Goal: Entertainment & Leisure: Browse casually

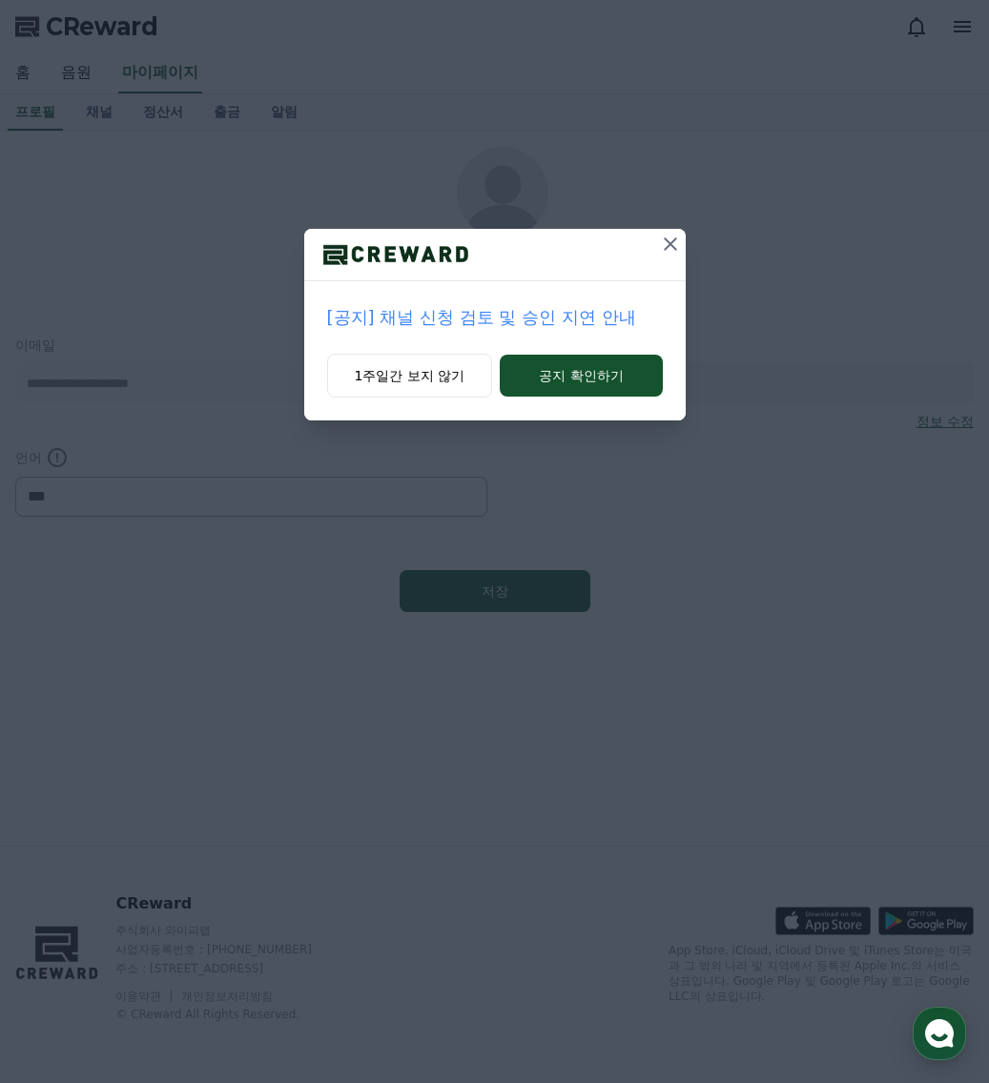
select select "**********"
click at [464, 385] on button "1주일간 보지 않기" at bounding box center [410, 376] width 166 height 44
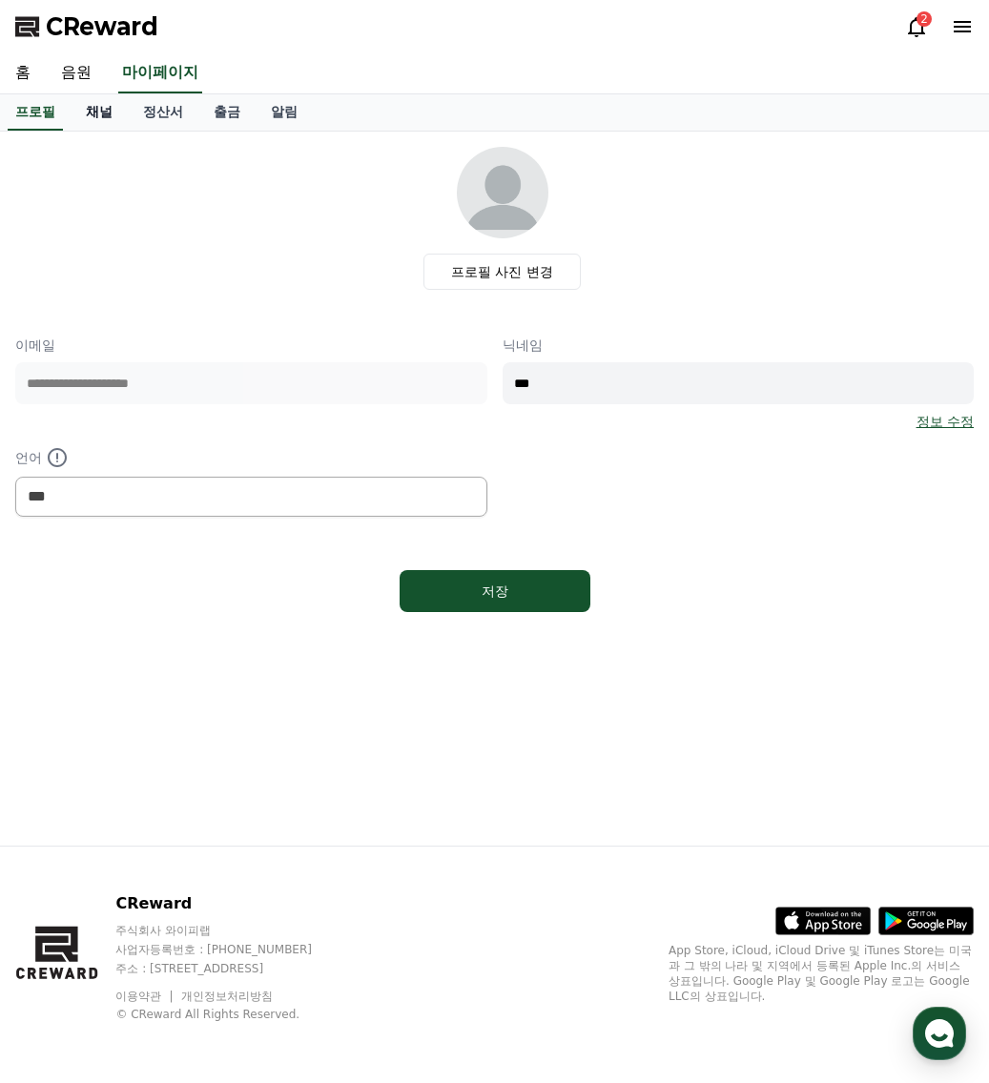
click at [88, 112] on link "채널" at bounding box center [99, 112] width 57 height 36
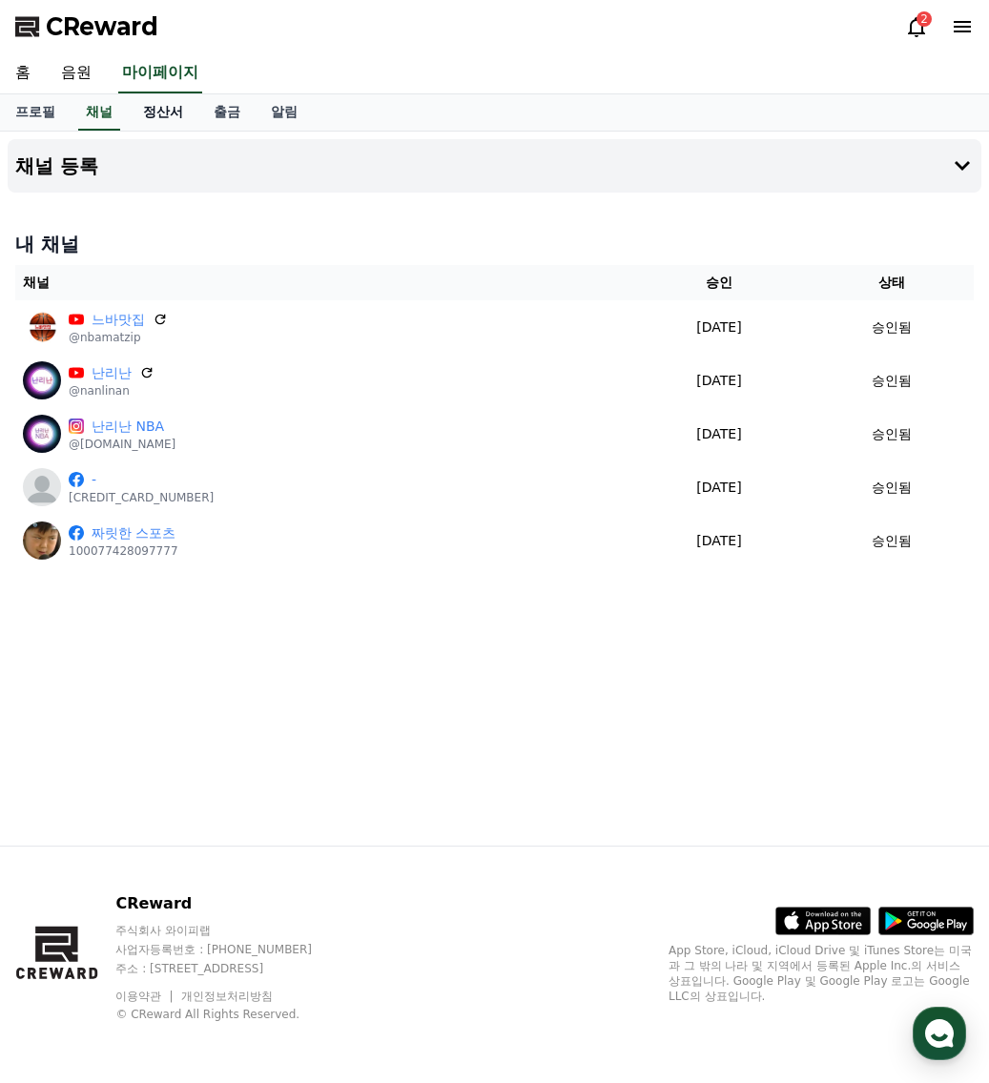
click at [157, 110] on link "정산서" at bounding box center [163, 112] width 71 height 36
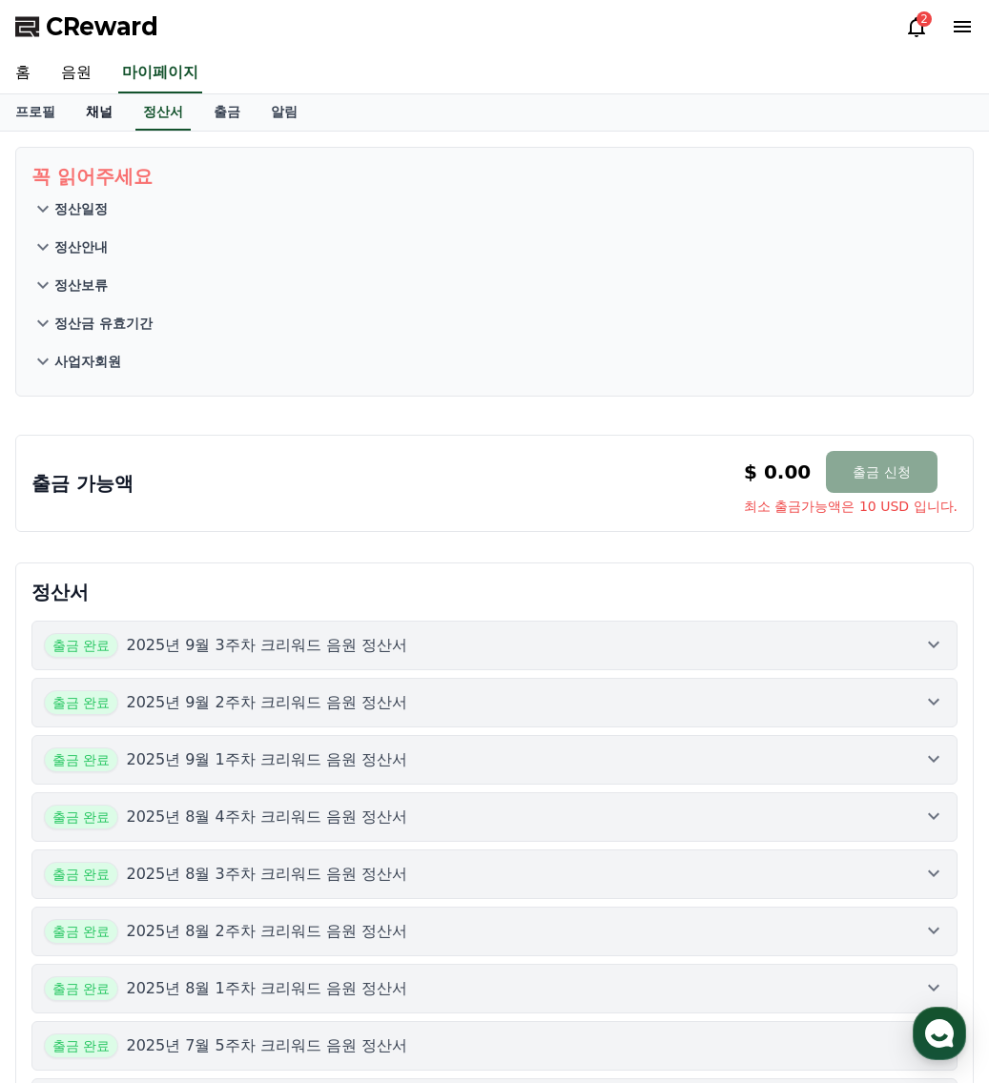
click at [102, 127] on link "채널" at bounding box center [99, 112] width 57 height 36
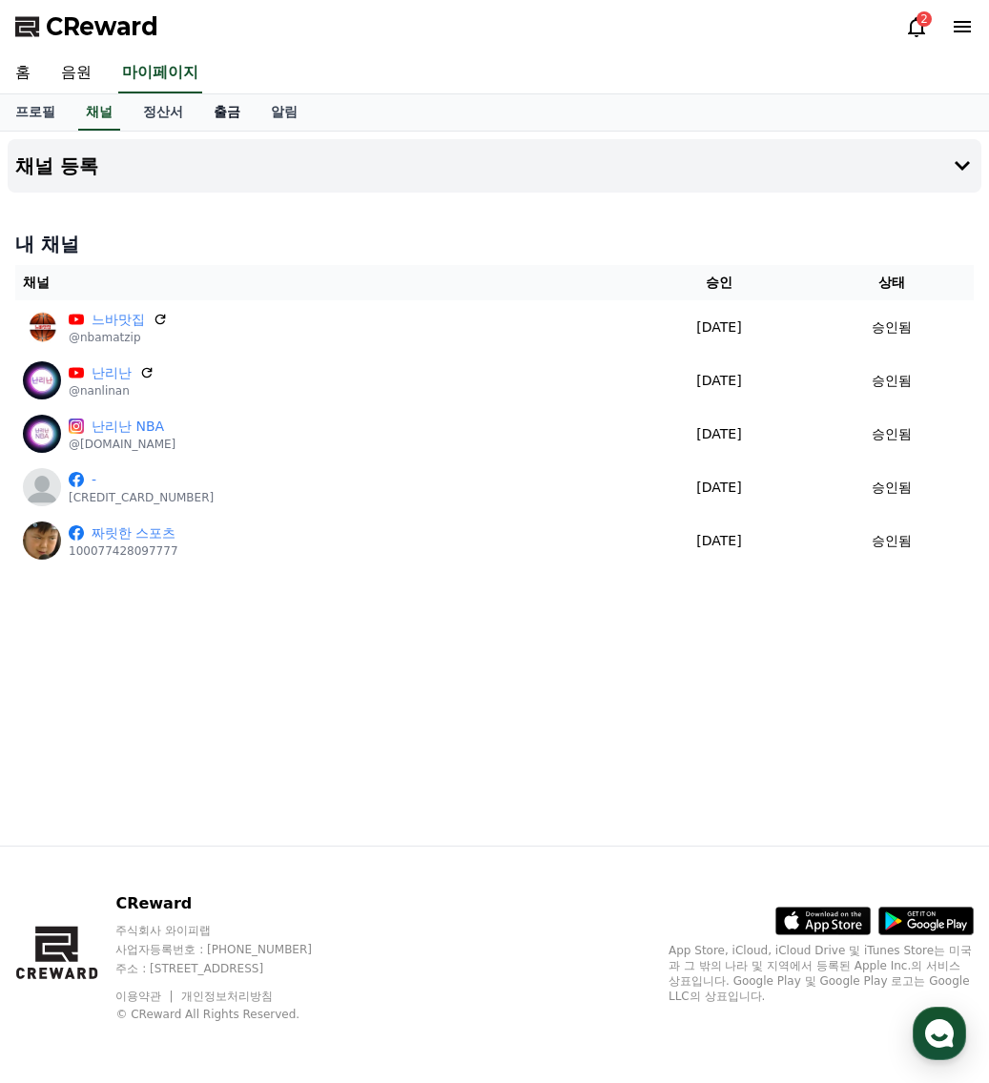
click at [228, 111] on link "출금" at bounding box center [226, 112] width 57 height 36
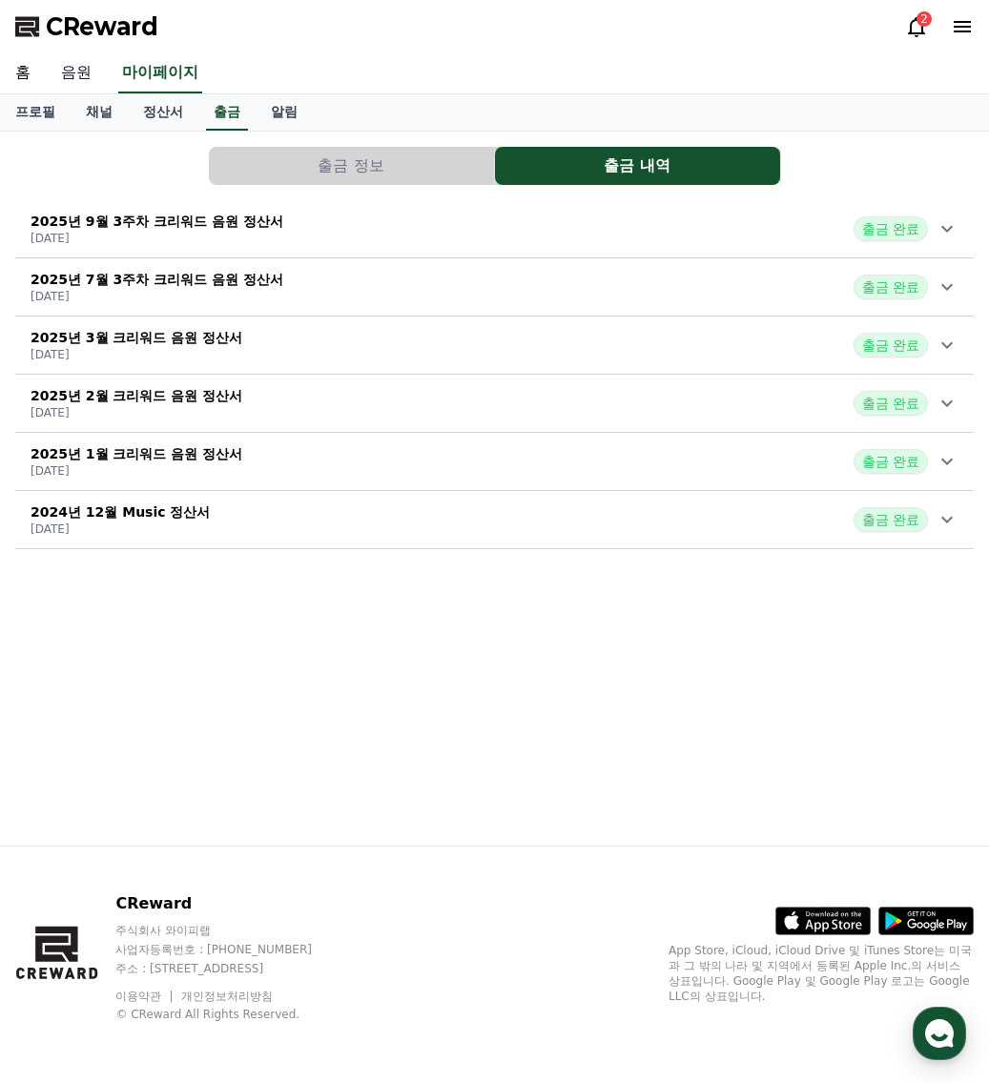
click at [78, 79] on link "음원" at bounding box center [76, 73] width 61 height 40
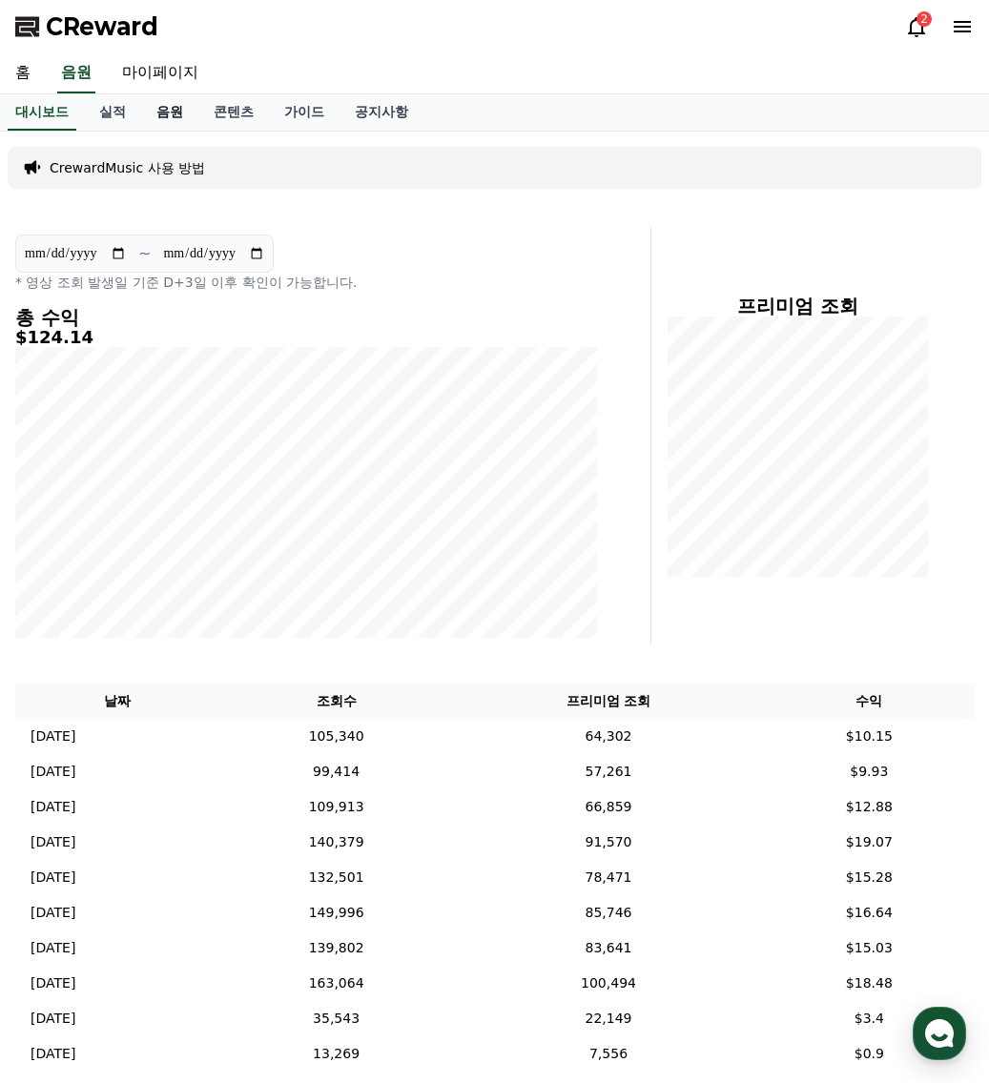
click at [180, 105] on link "음원" at bounding box center [169, 112] width 57 height 36
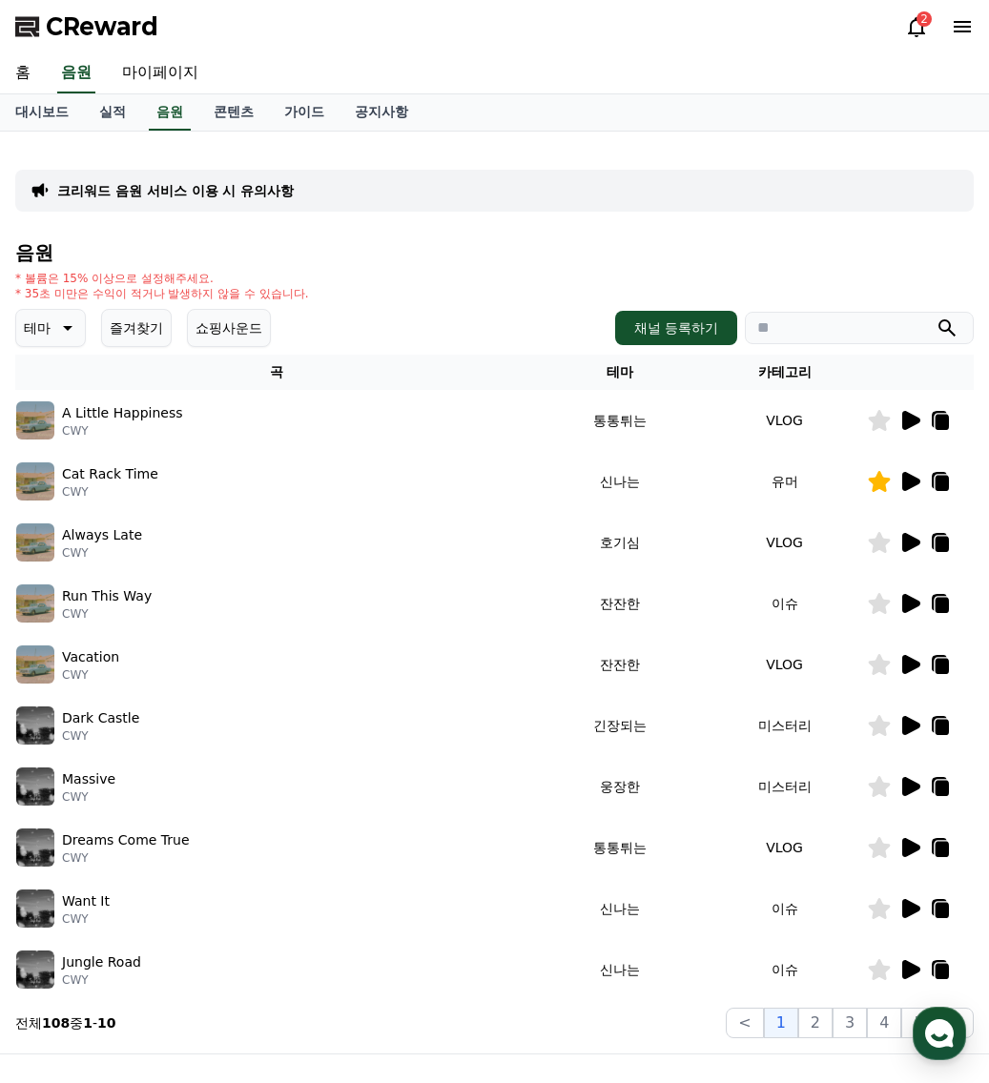
click at [916, 484] on icon at bounding box center [911, 481] width 18 height 19
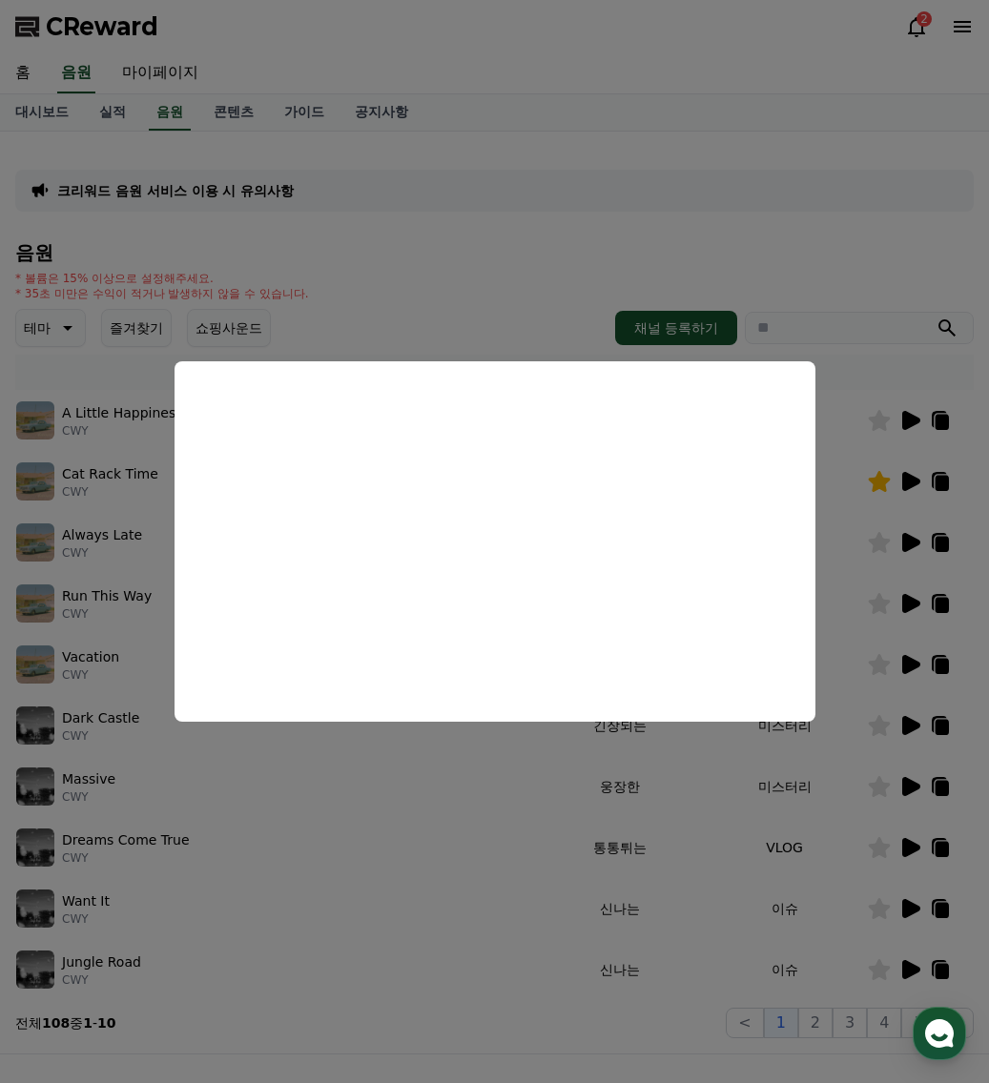
click at [419, 925] on button "close modal" at bounding box center [494, 541] width 989 height 1083
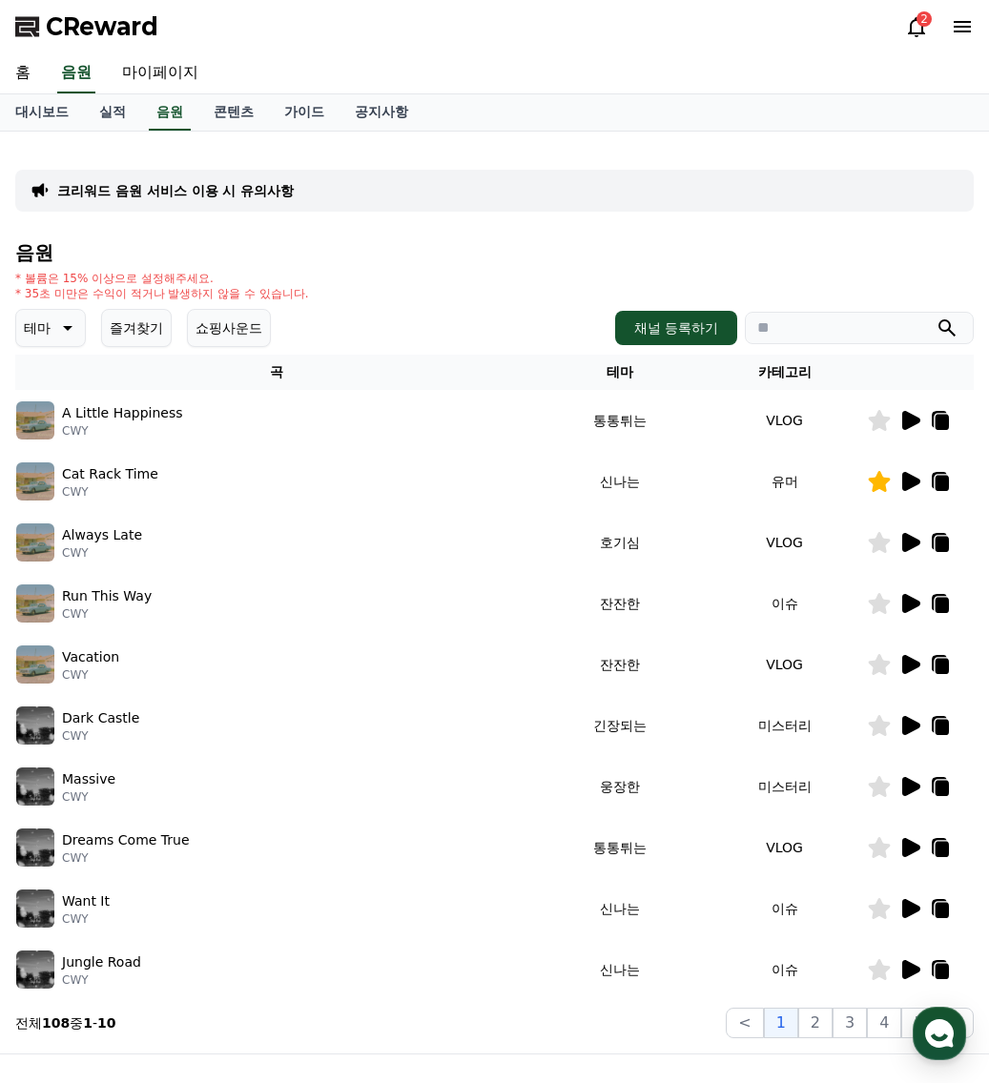
drag, startPoint x: 118, startPoint y: 327, endPoint x: 152, endPoint y: 336, distance: 34.5
click at [119, 327] on button "즐겨찾기" at bounding box center [136, 328] width 71 height 38
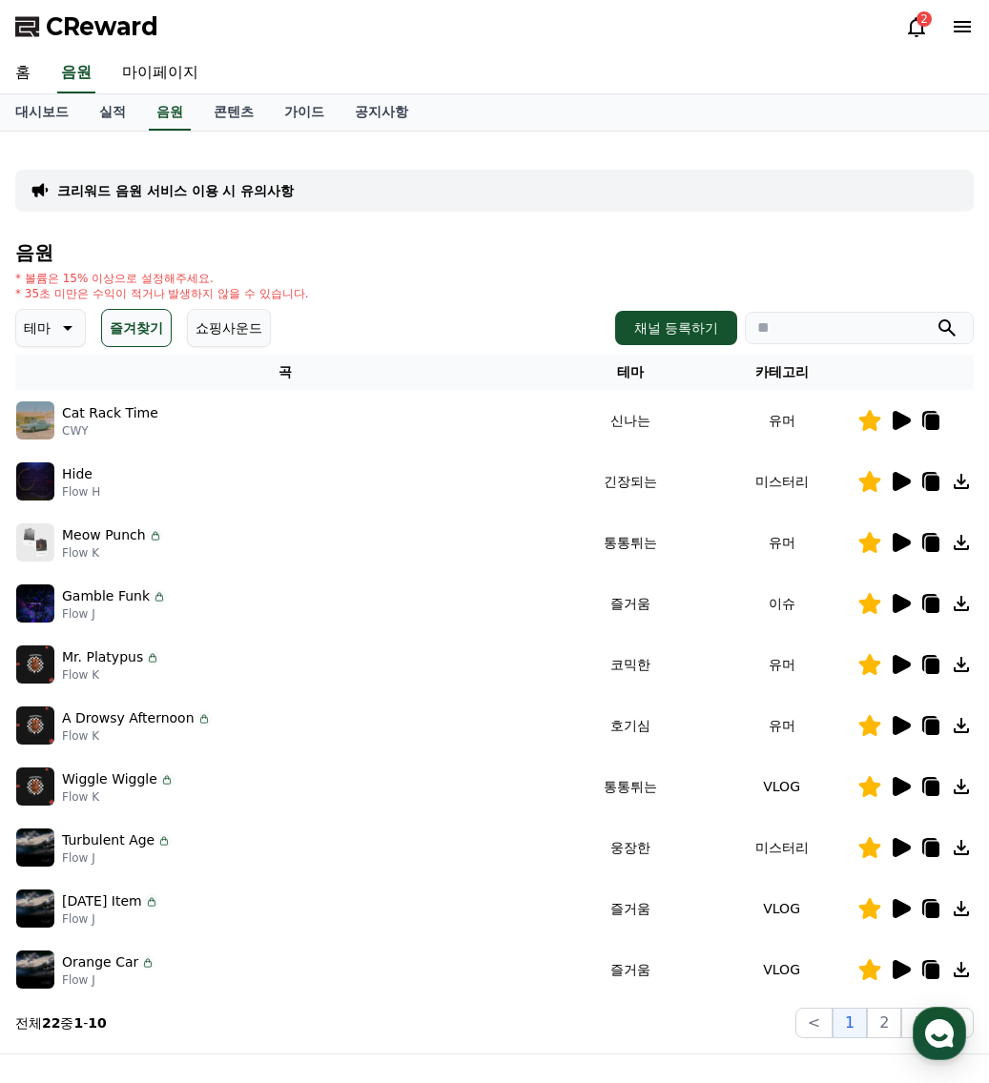
click at [903, 545] on icon at bounding box center [901, 542] width 18 height 19
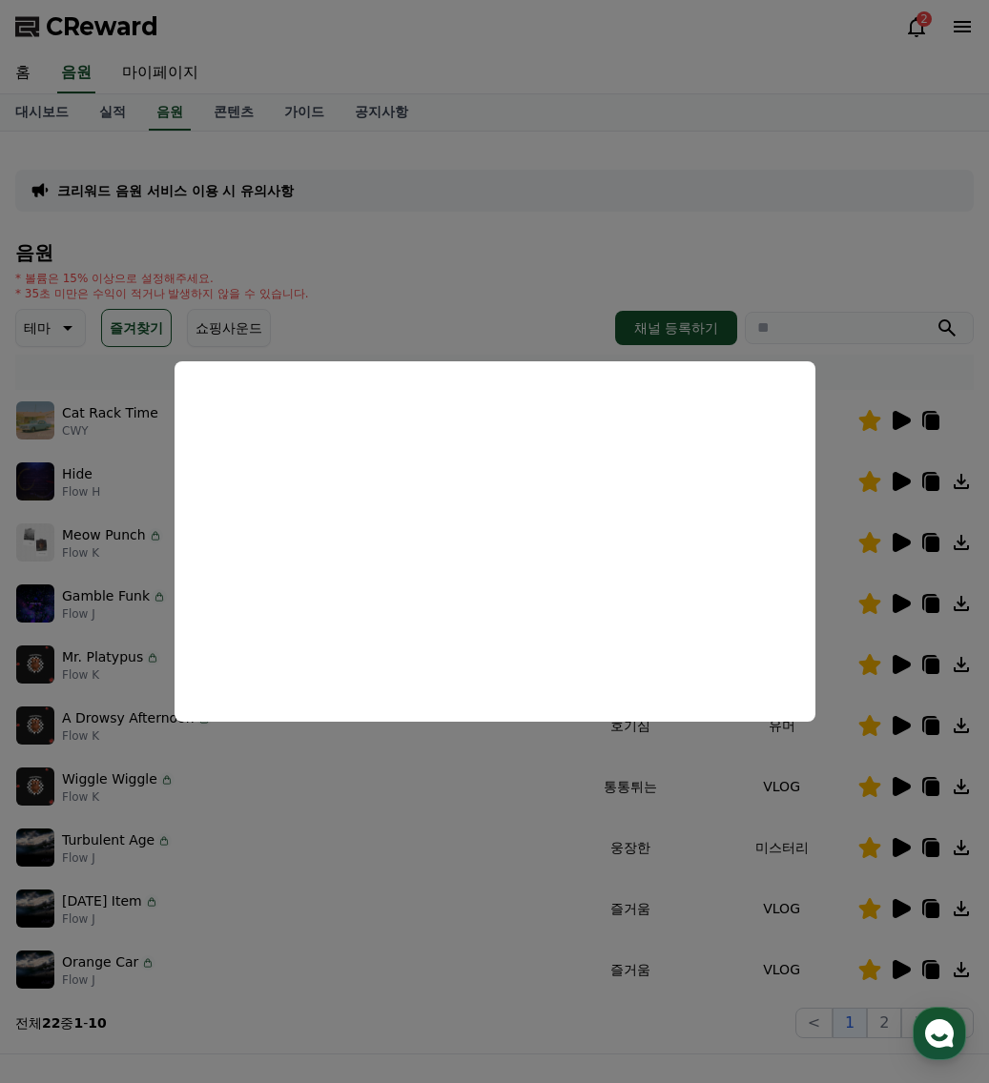
click at [299, 915] on button "close modal" at bounding box center [494, 541] width 989 height 1083
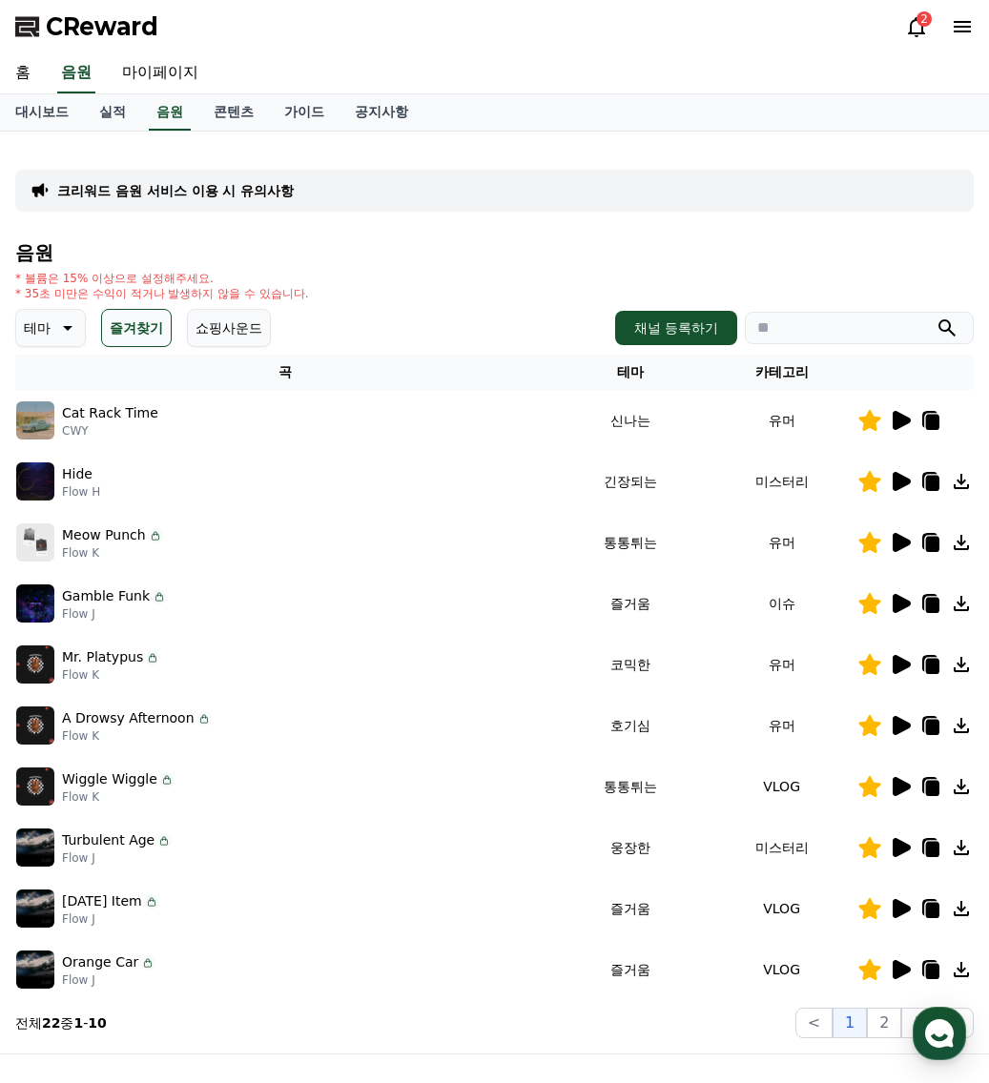
click at [911, 792] on div at bounding box center [915, 786] width 114 height 23
click at [905, 792] on icon at bounding box center [900, 786] width 23 height 23
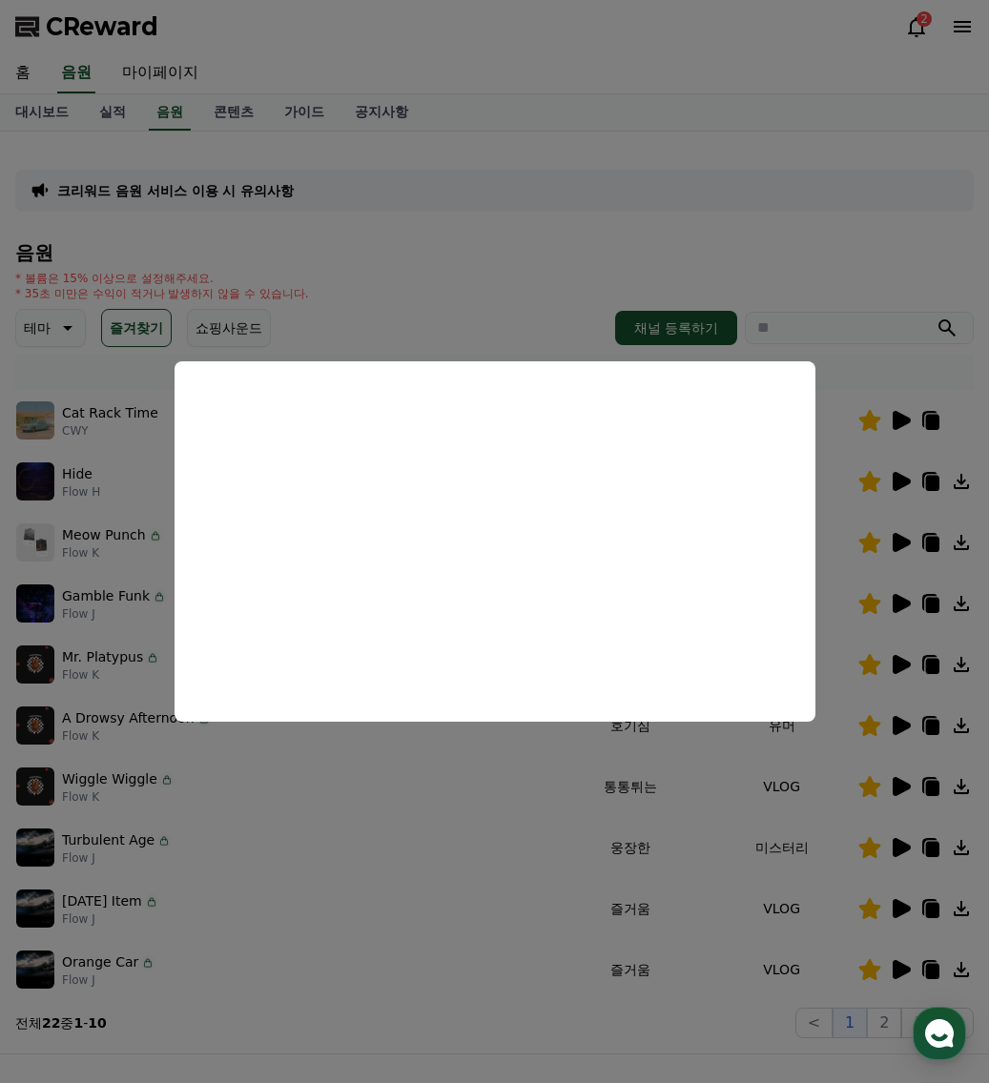
click at [465, 934] on button "close modal" at bounding box center [494, 541] width 989 height 1083
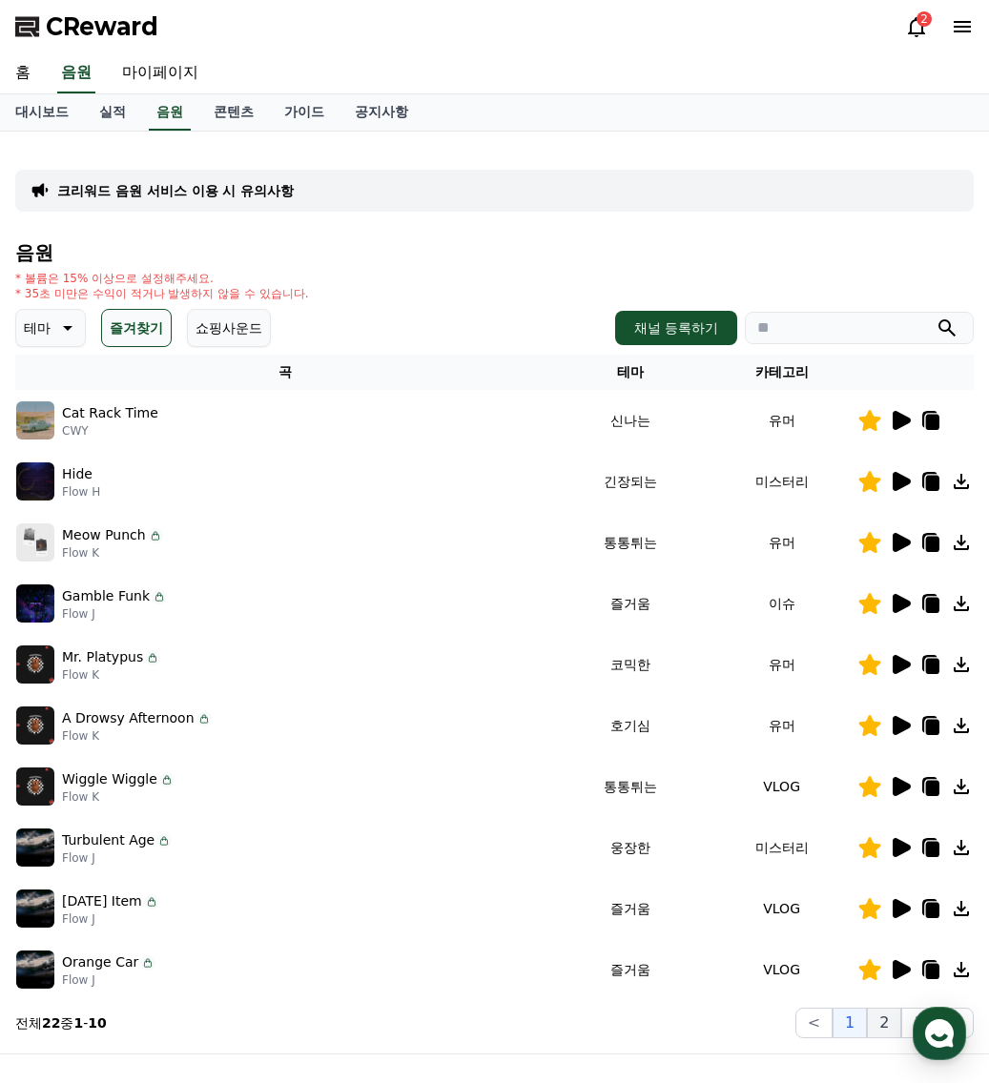
click at [877, 1021] on button "2" at bounding box center [884, 1023] width 34 height 31
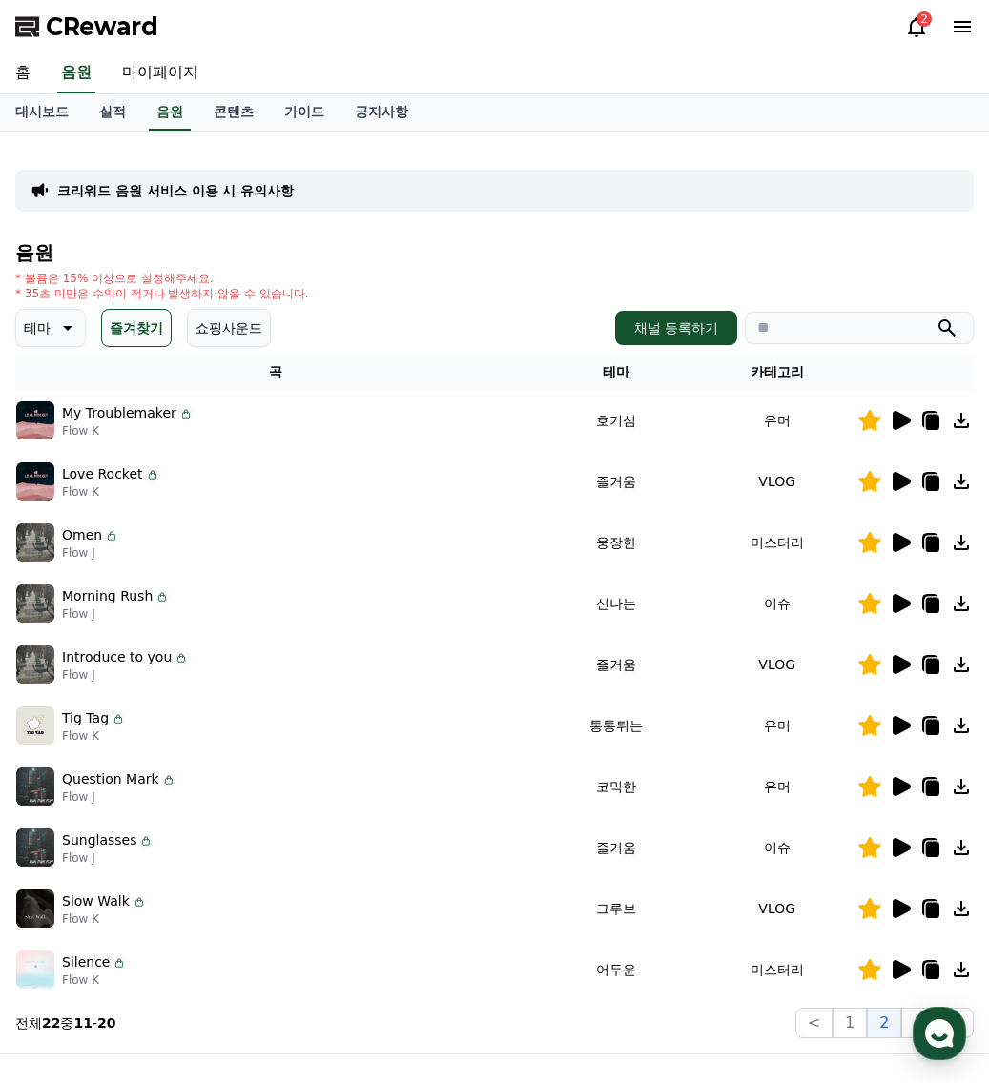
click at [902, 477] on icon at bounding box center [901, 481] width 18 height 19
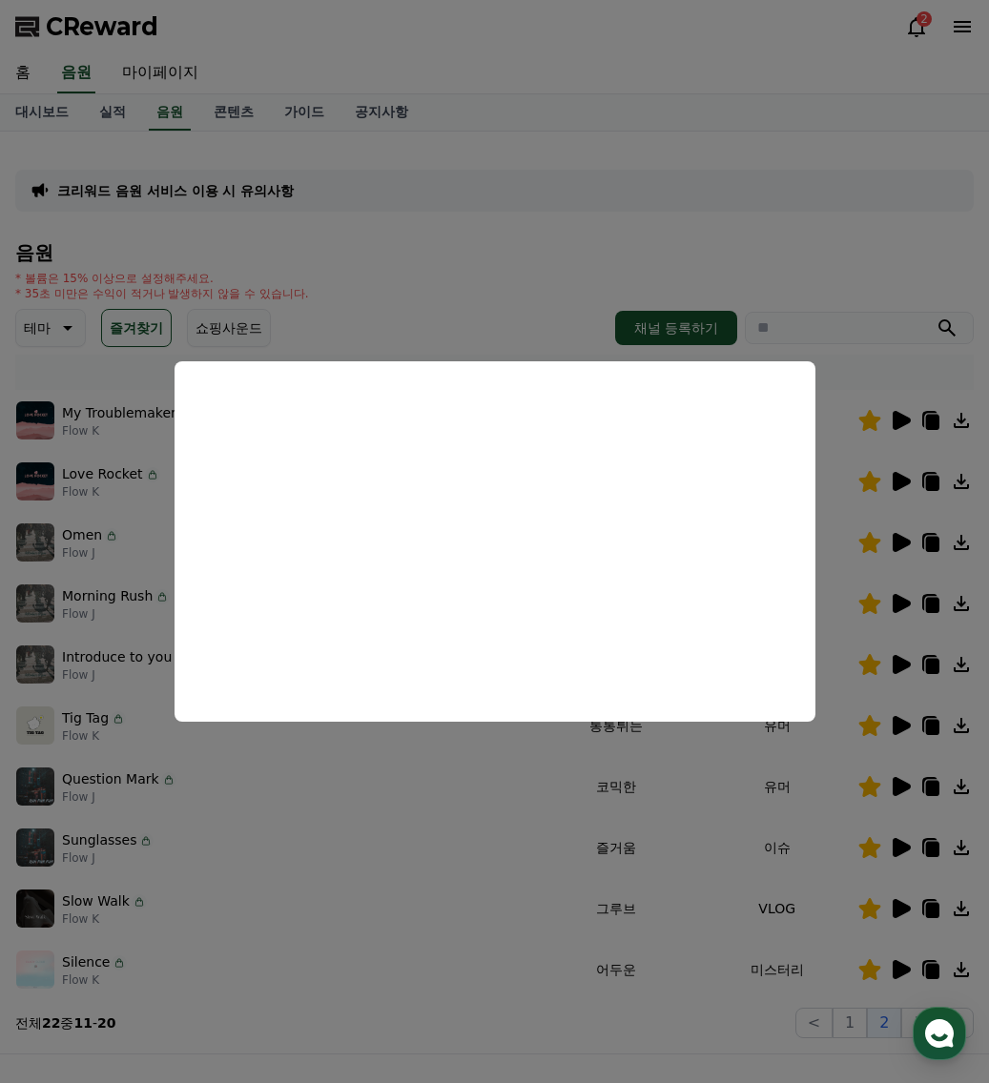
click at [322, 776] on button "close modal" at bounding box center [494, 541] width 989 height 1083
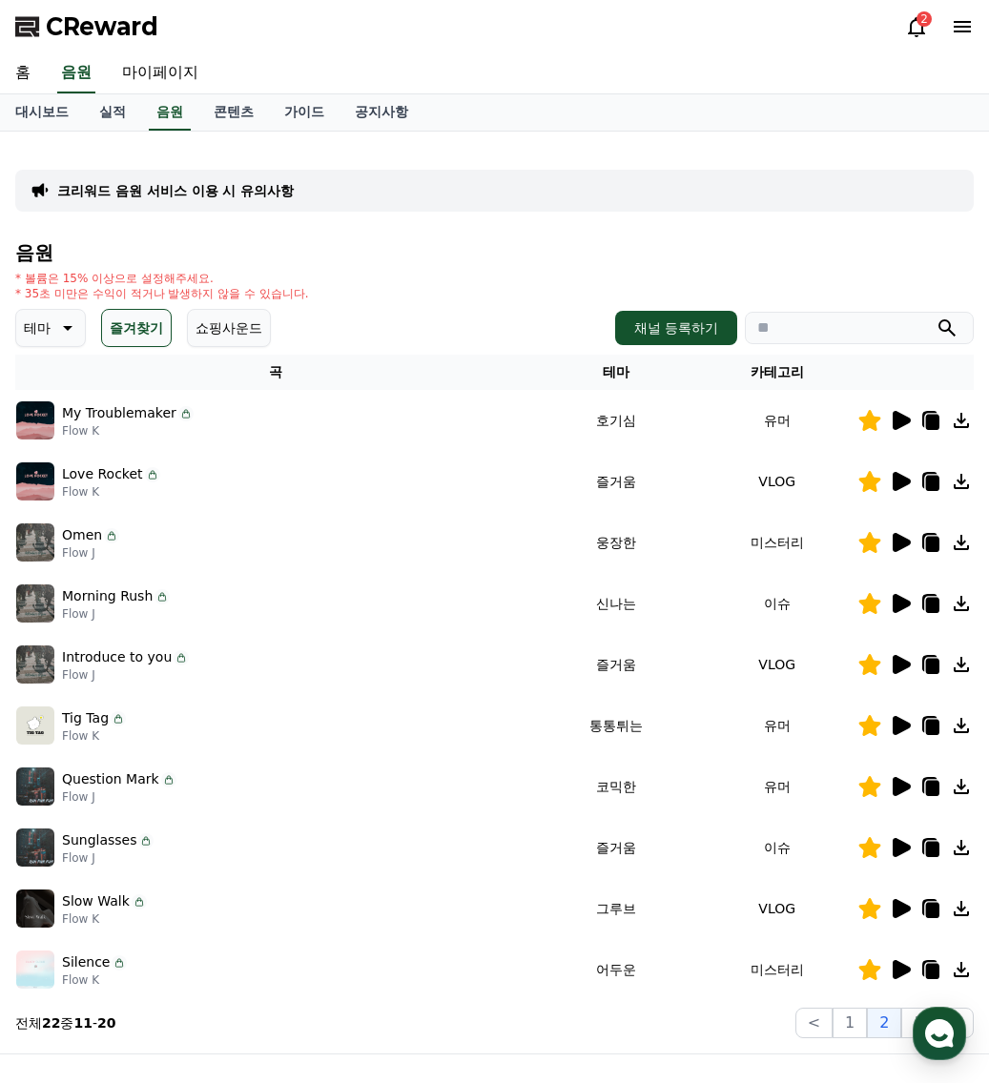
click at [877, 425] on icon at bounding box center [869, 420] width 23 height 21
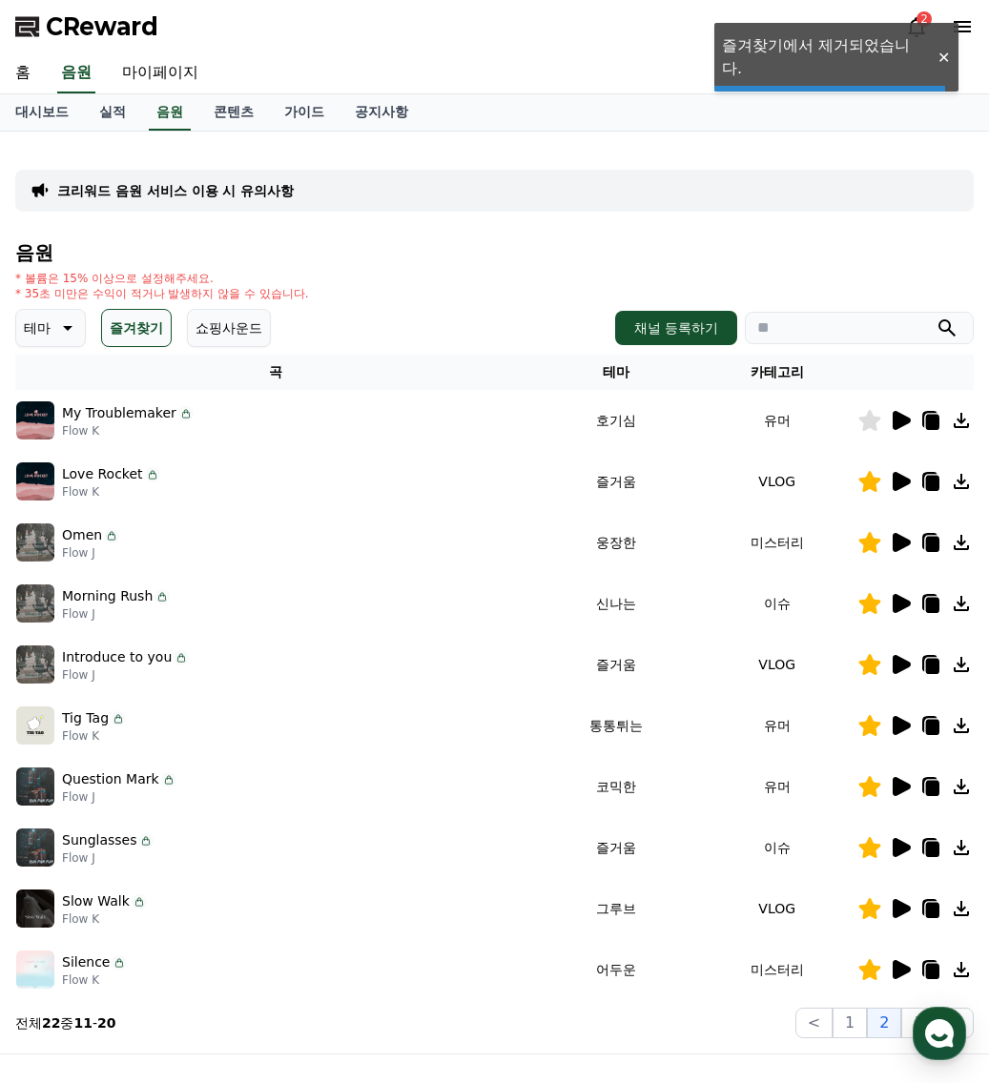
click at [894, 419] on icon at bounding box center [901, 420] width 18 height 19
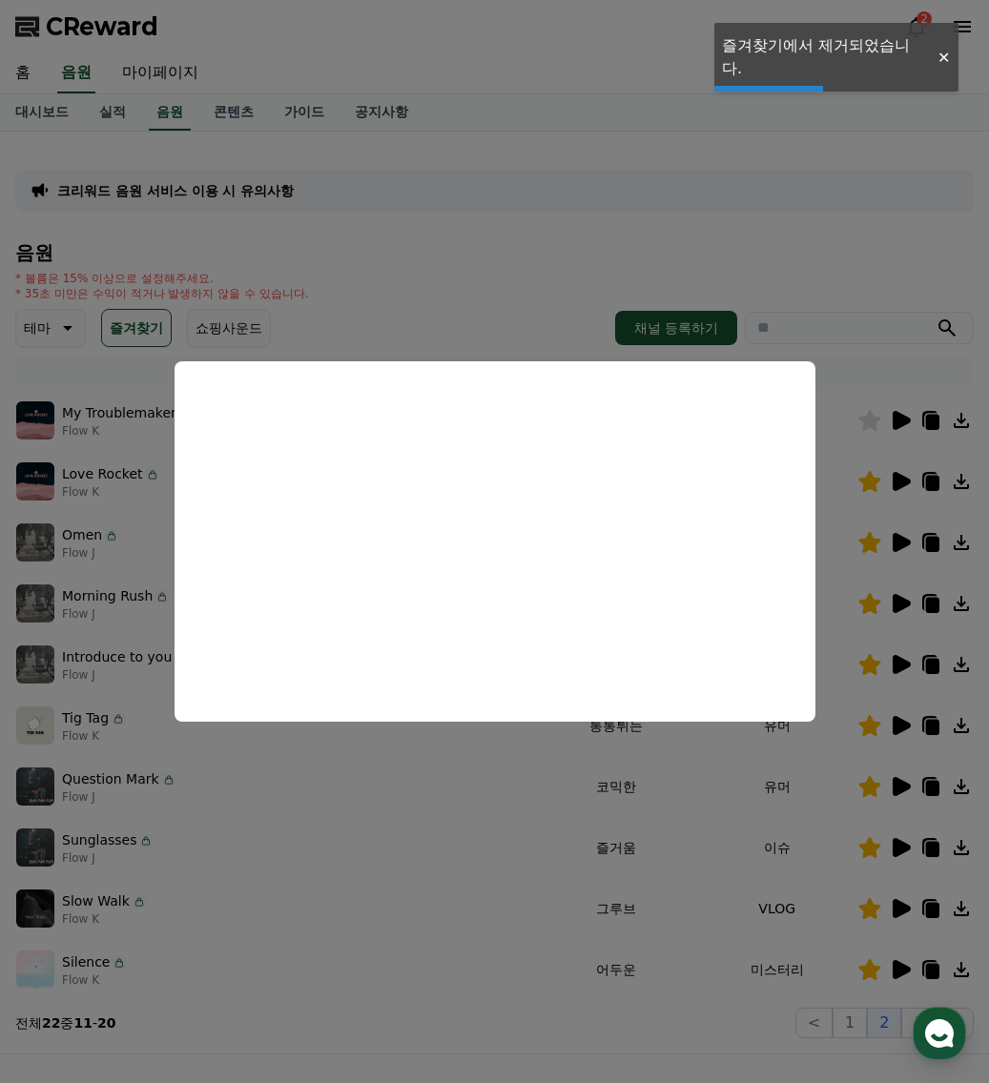
click at [863, 422] on button "close modal" at bounding box center [494, 541] width 989 height 1083
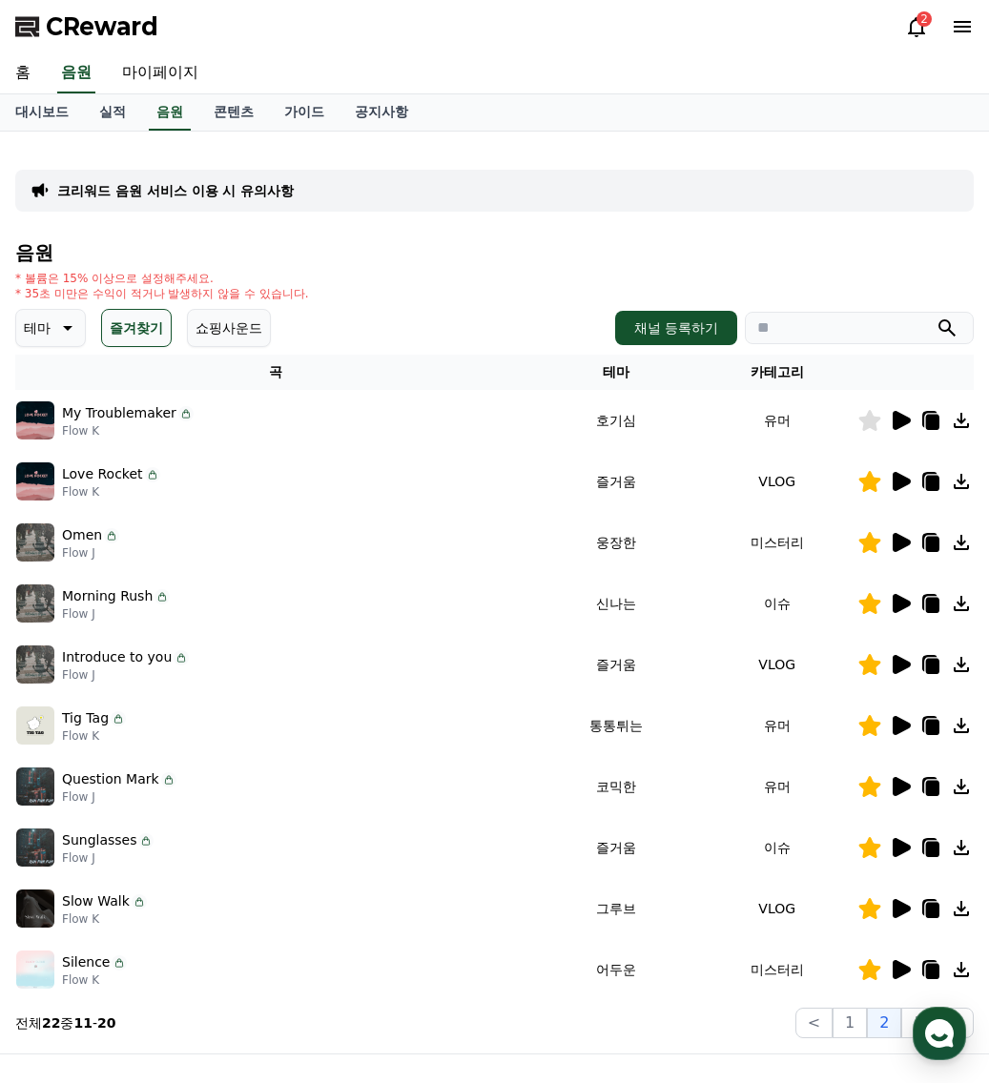
click at [859, 423] on icon at bounding box center [869, 420] width 23 height 21
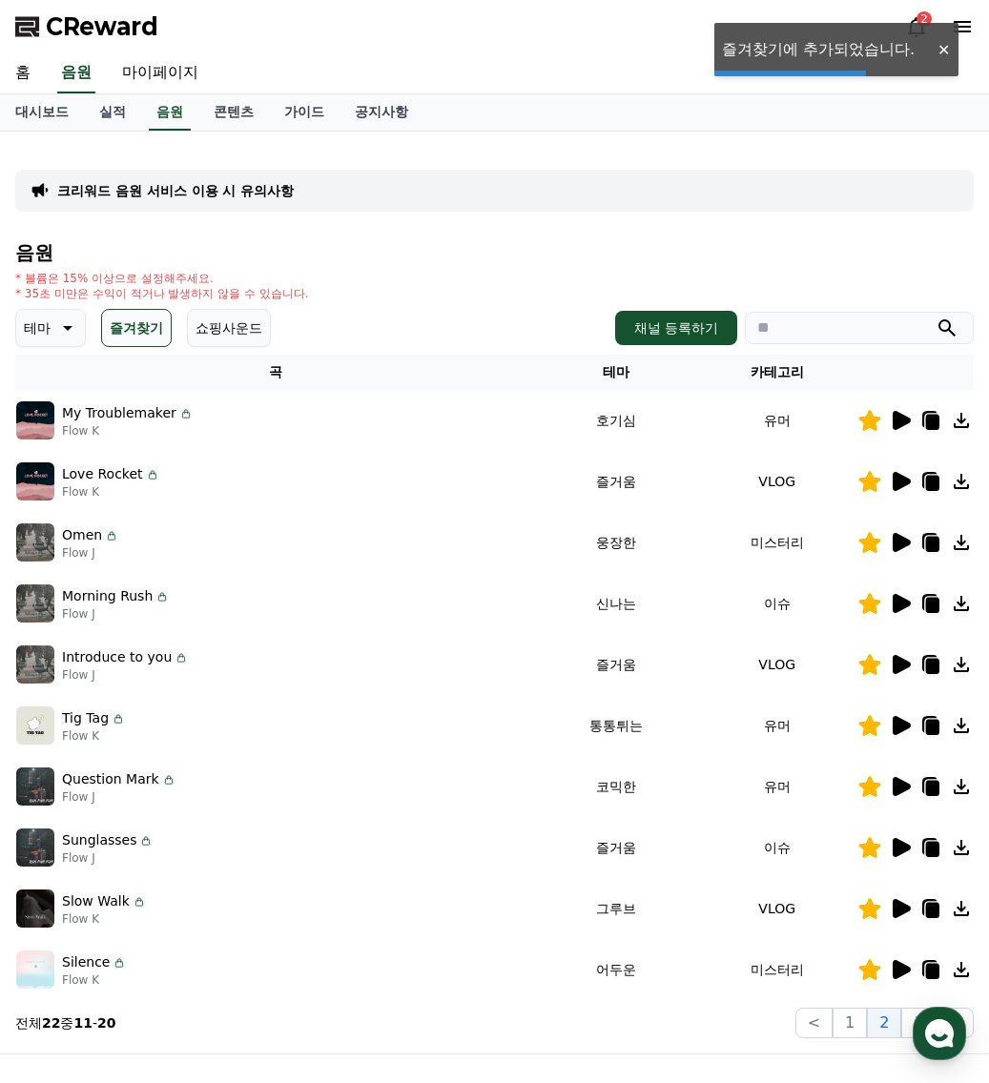
click at [901, 419] on icon at bounding box center [901, 420] width 18 height 19
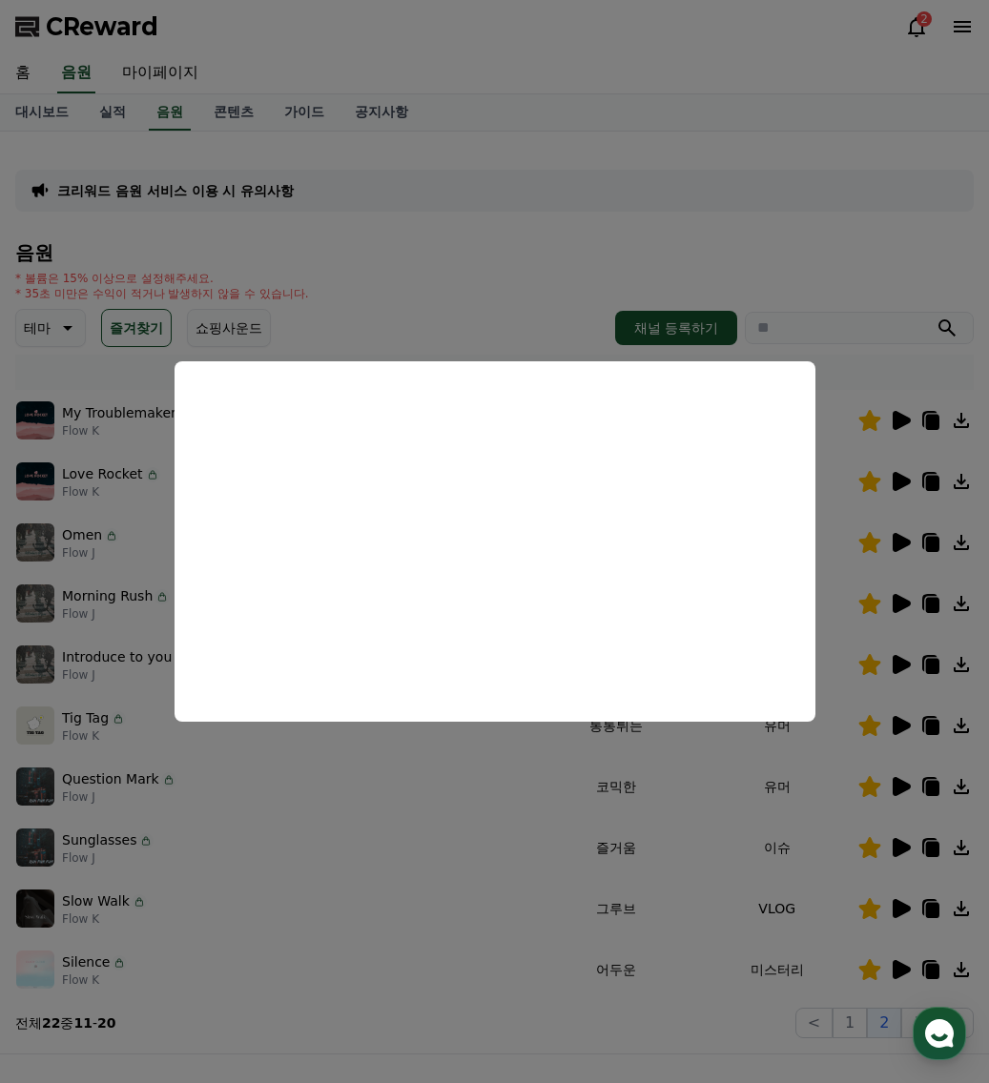
click at [902, 423] on button "close modal" at bounding box center [494, 541] width 989 height 1083
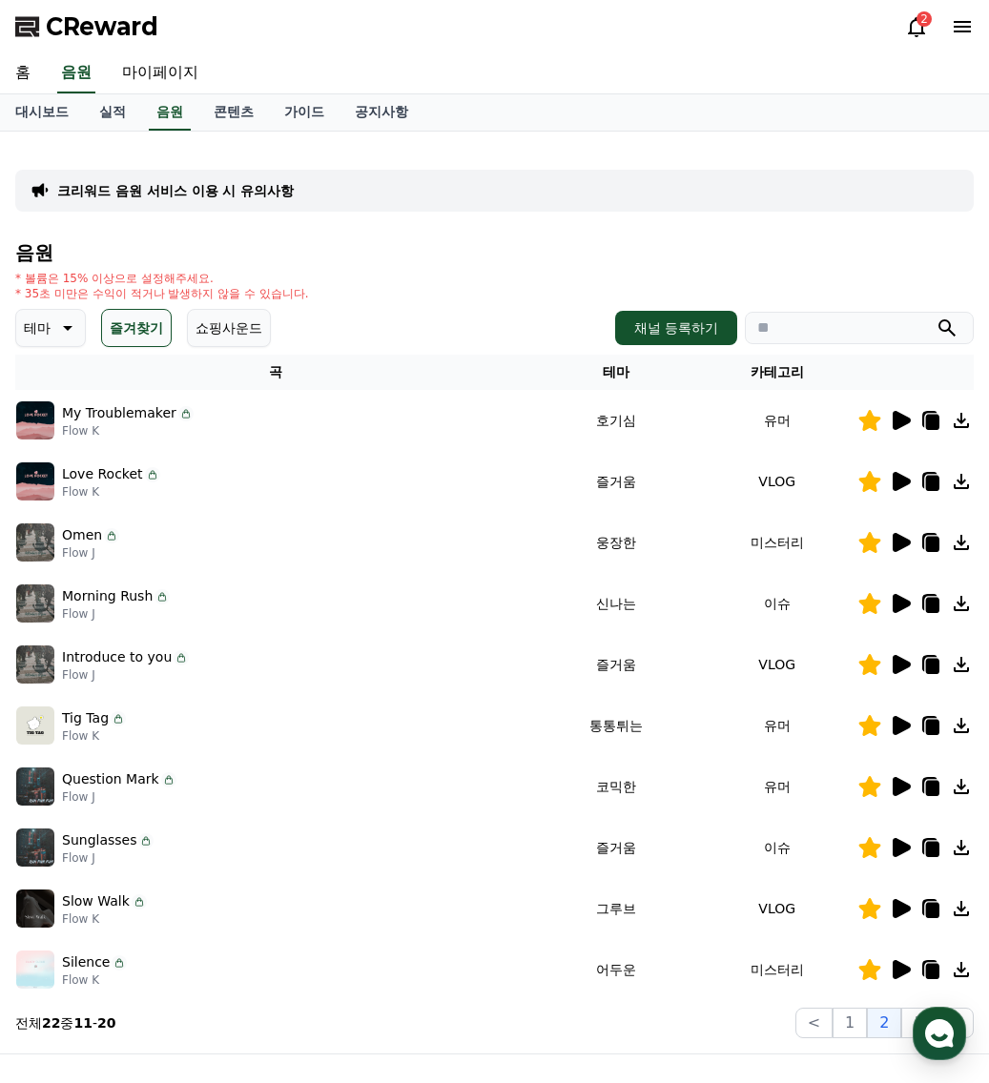
click at [923, 417] on icon at bounding box center [929, 419] width 15 height 17
drag, startPoint x: 483, startPoint y: 594, endPoint x: 483, endPoint y: 549, distance: 44.8
click at [483, 594] on div "Morning Rush Flow J" at bounding box center [275, 603] width 519 height 38
